Goal: Task Accomplishment & Management: Manage account settings

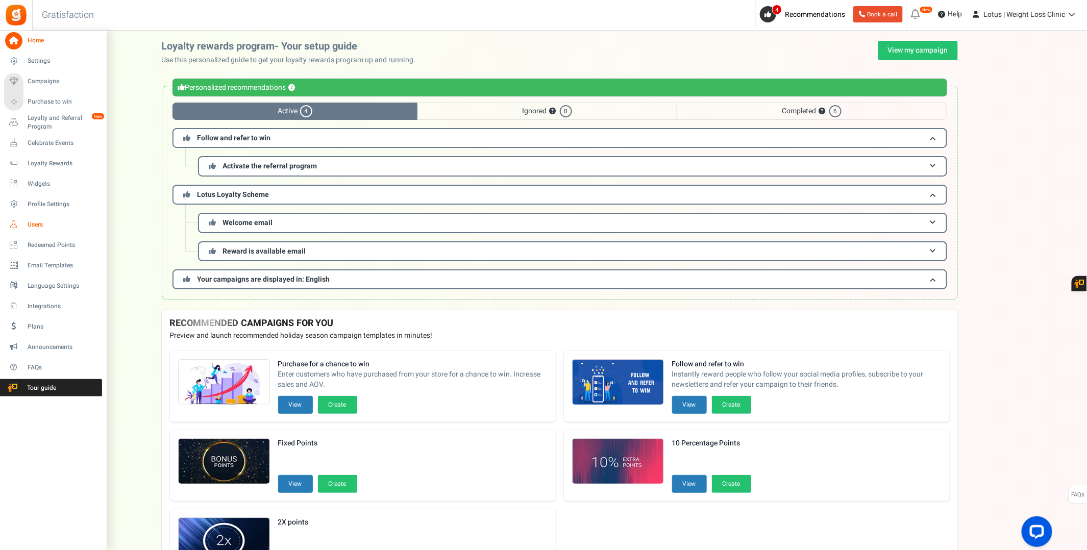
click at [40, 225] on span "Users" at bounding box center [63, 224] width 71 height 9
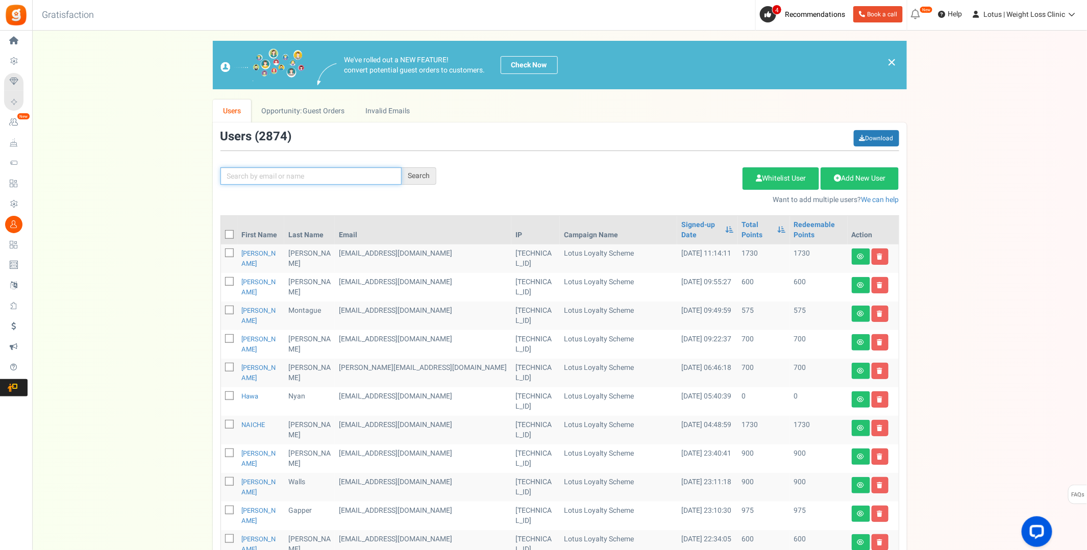
click at [251, 177] on input "text" at bounding box center [310, 175] width 181 height 17
paste input "[EMAIL_ADDRESS][DOMAIN_NAME]"
type input "[EMAIL_ADDRESS][DOMAIN_NAME]"
click at [420, 171] on div "Search" at bounding box center [419, 175] width 35 height 17
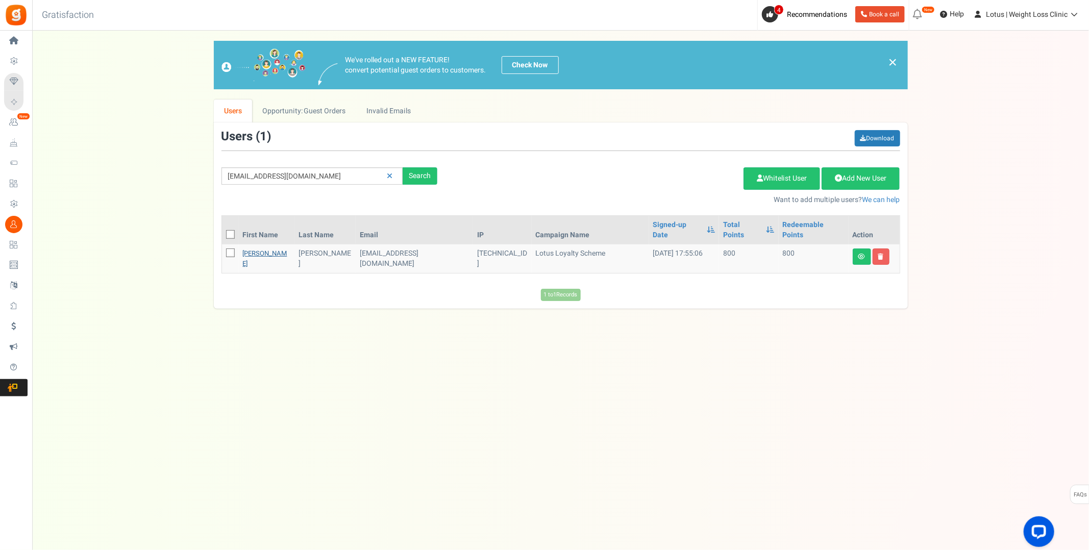
click at [254, 249] on link "[PERSON_NAME]" at bounding box center [265, 259] width 44 height 20
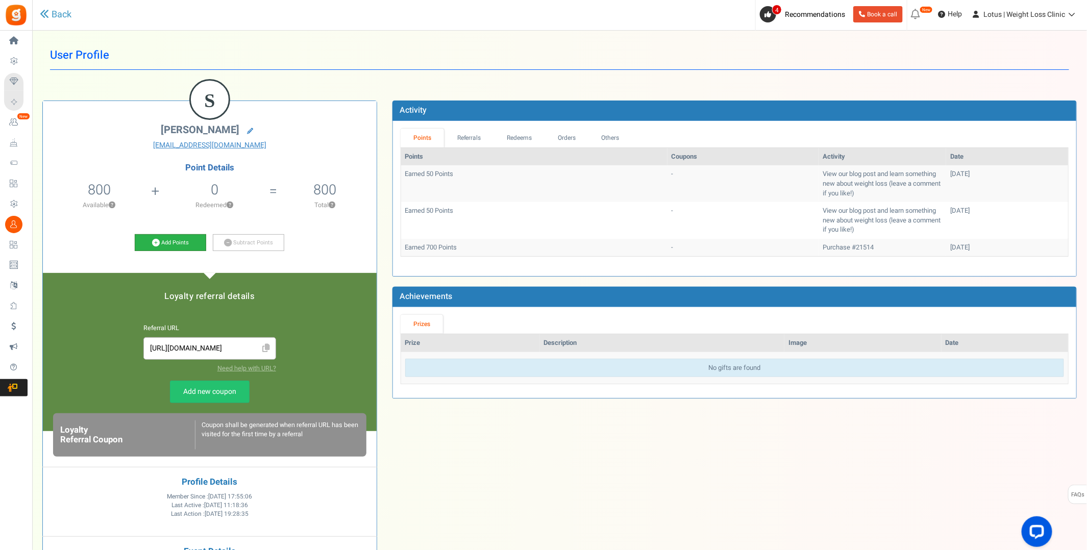
click at [171, 243] on link "Add Points" at bounding box center [170, 242] width 71 height 17
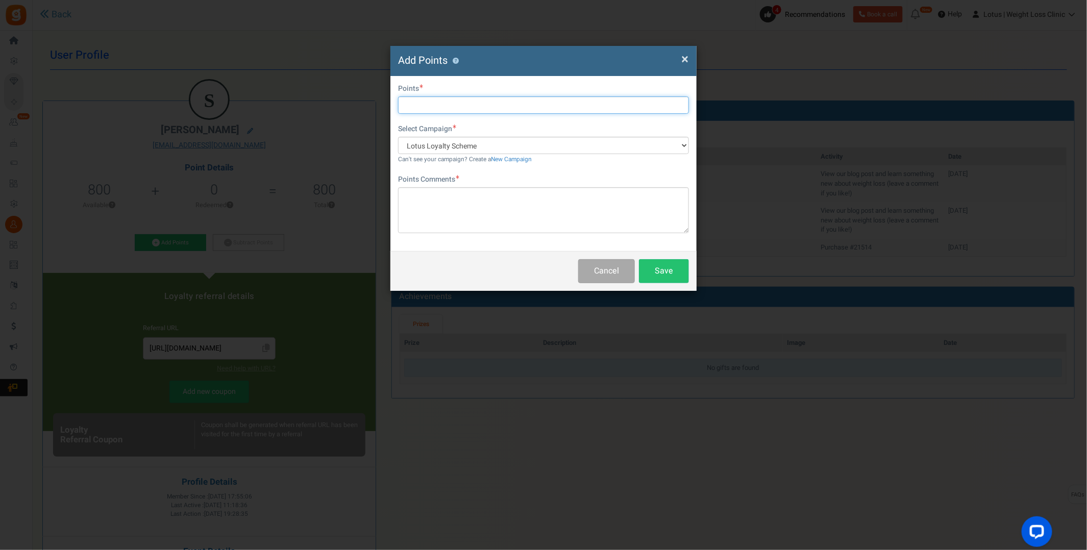
click at [431, 109] on input "text" at bounding box center [543, 104] width 291 height 17
click at [414, 108] on input "2000" at bounding box center [543, 104] width 291 height 17
type input "2000"
click at [441, 195] on textarea at bounding box center [543, 210] width 291 height 46
click at [409, 200] on textarea "To enrich screen reader interactions, please activate Accessibility in Grammarl…" at bounding box center [543, 210] width 291 height 46
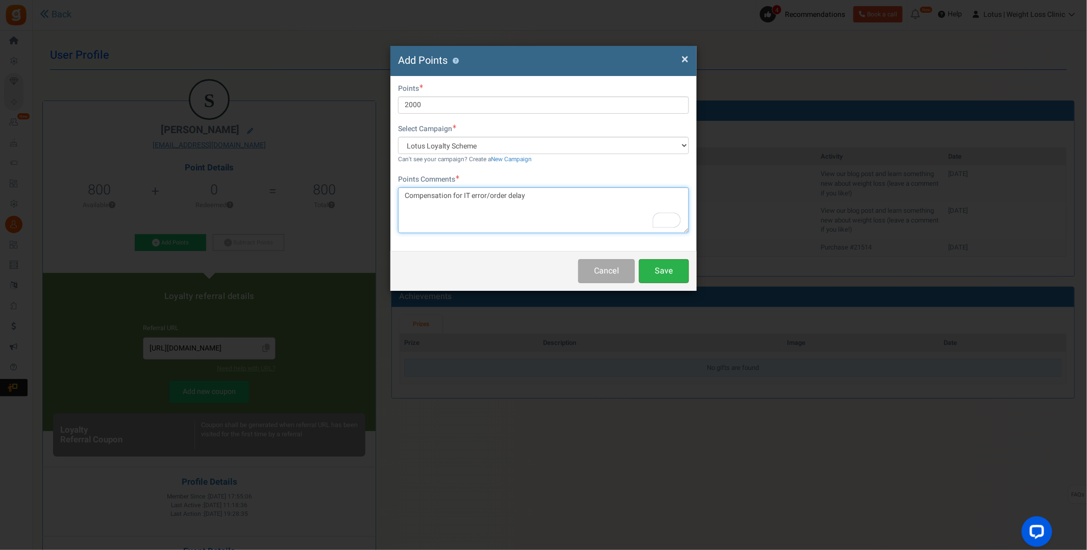
type textarea "Compensation for IT error/order delay"
click at [672, 274] on button "Save" at bounding box center [664, 271] width 50 height 24
